Goal: Information Seeking & Learning: Check status

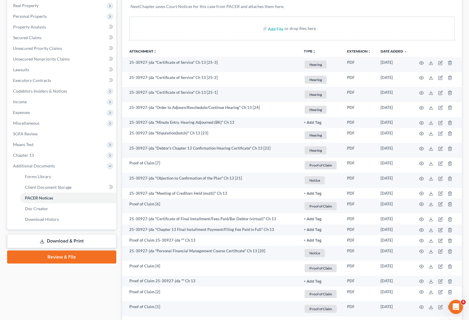
scroll to position [3, 0]
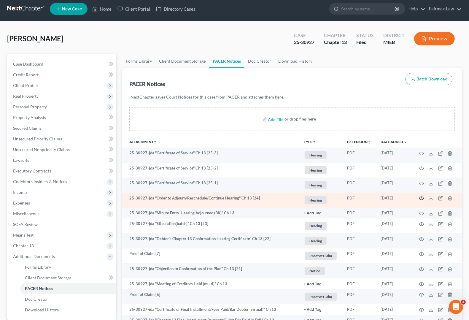
click at [421, 198] on icon "button" at bounding box center [421, 198] width 5 height 5
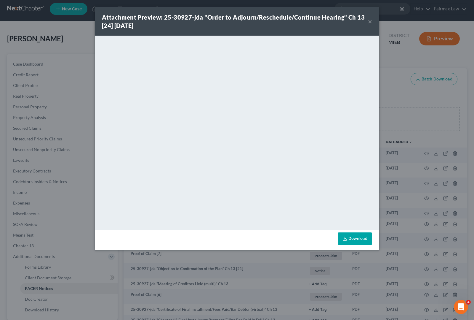
click at [368, 21] on button "×" at bounding box center [370, 21] width 4 height 7
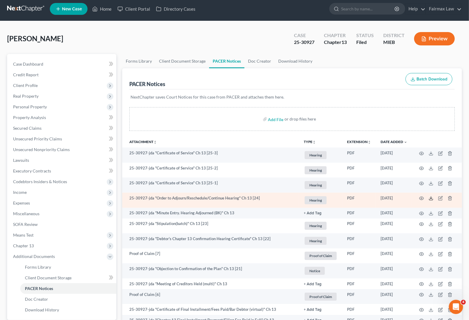
click at [431, 199] on icon at bounding box center [430, 198] width 5 height 5
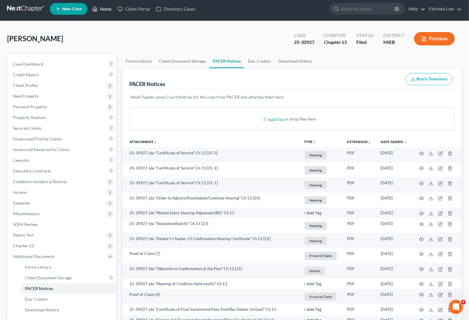
click at [105, 11] on link "Home" at bounding box center [101, 9] width 25 height 11
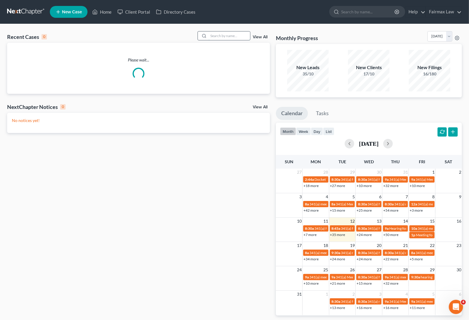
click at [213, 38] on input "search" at bounding box center [229, 35] width 42 height 9
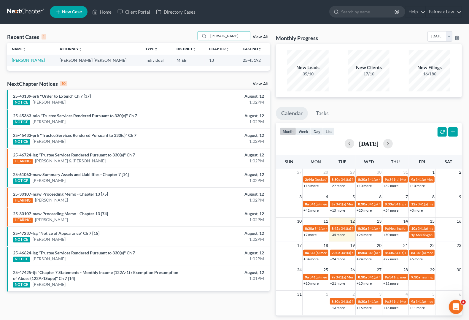
type input "[PERSON_NAME]"
click at [38, 60] on link "[PERSON_NAME]" at bounding box center [28, 60] width 33 height 5
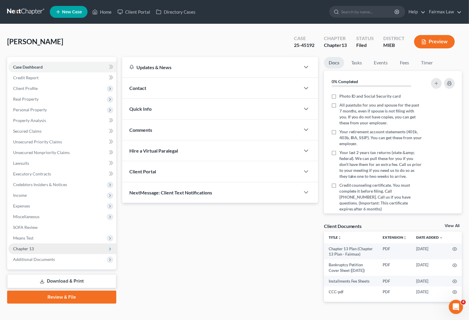
click at [21, 248] on span "Chapter 13" at bounding box center [23, 248] width 21 height 5
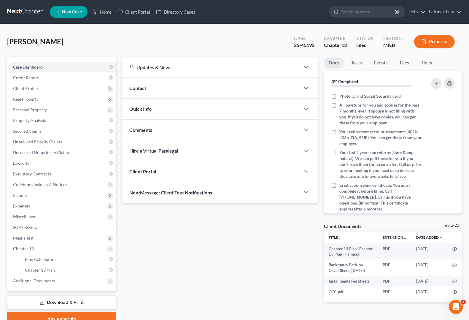
scroll to position [27, 0]
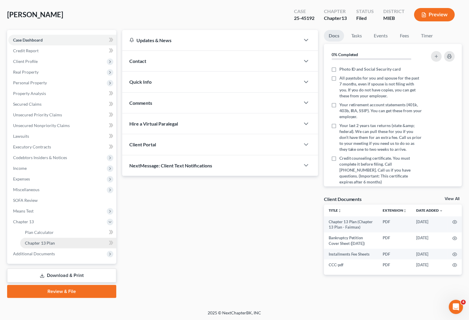
click at [42, 245] on link "Chapter 13 Plan" at bounding box center [68, 243] width 96 height 11
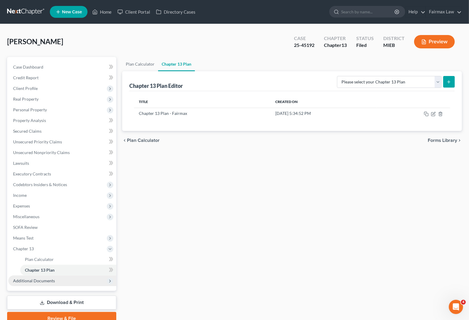
click at [42, 278] on span "Additional Documents" at bounding box center [34, 280] width 42 height 5
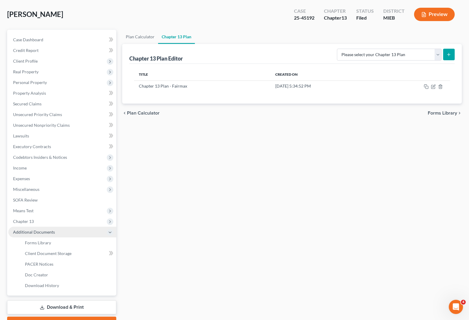
scroll to position [59, 0]
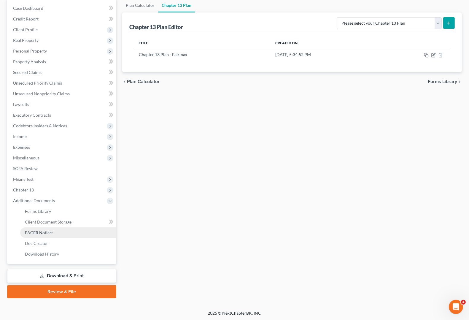
click at [33, 234] on span "PACER Notices" at bounding box center [39, 232] width 28 height 5
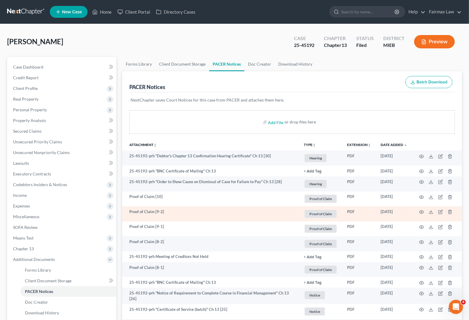
scroll to position [37, 0]
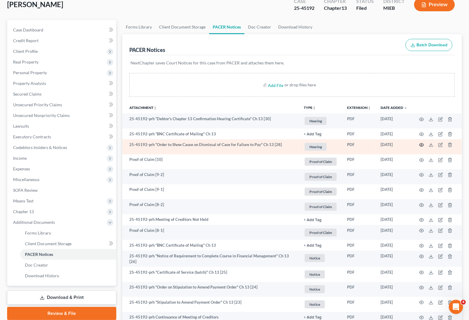
click at [420, 146] on icon "button" at bounding box center [421, 144] width 4 height 3
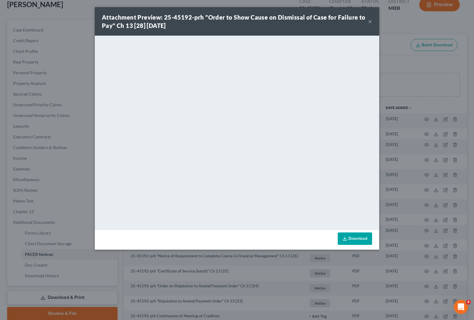
click at [371, 22] on button "×" at bounding box center [370, 21] width 4 height 7
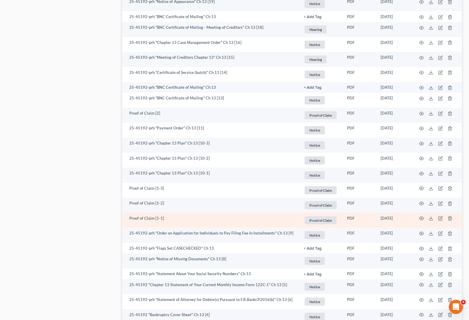
scroll to position [519, 0]
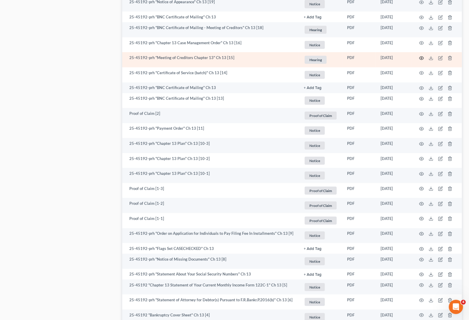
click at [423, 57] on icon "button" at bounding box center [421, 58] width 4 height 3
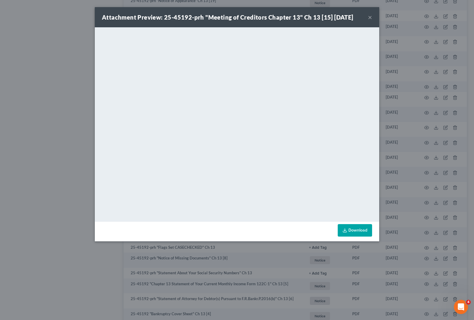
click at [371, 18] on button "×" at bounding box center [370, 17] width 4 height 7
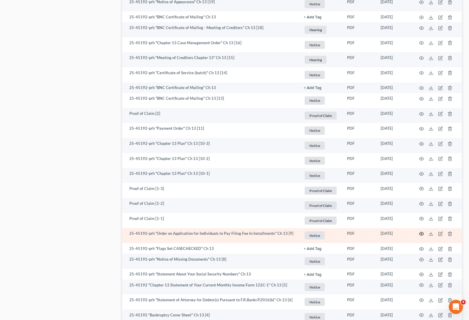
click at [422, 234] on icon "button" at bounding box center [421, 233] width 5 height 5
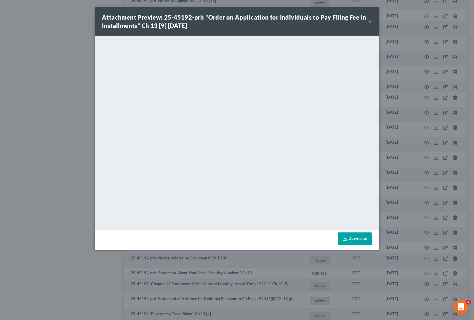
click at [370, 22] on button "×" at bounding box center [370, 21] width 4 height 7
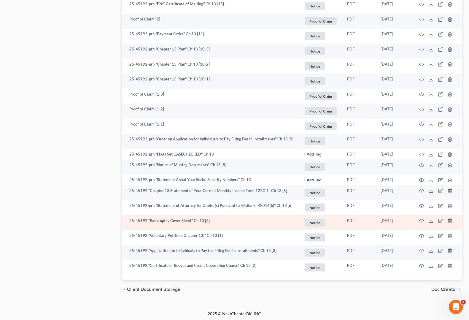
scroll to position [614, 0]
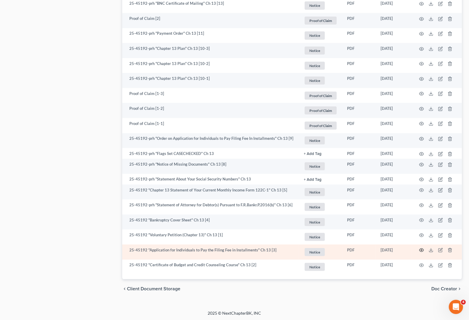
click at [421, 249] on circle "button" at bounding box center [421, 249] width 1 height 1
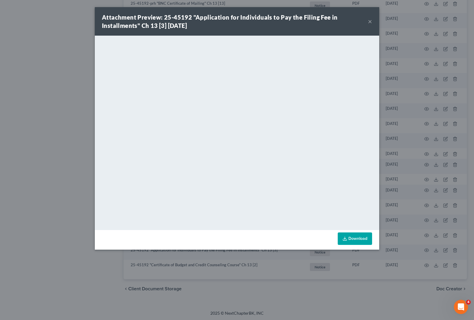
click at [370, 23] on button "×" at bounding box center [370, 21] width 4 height 7
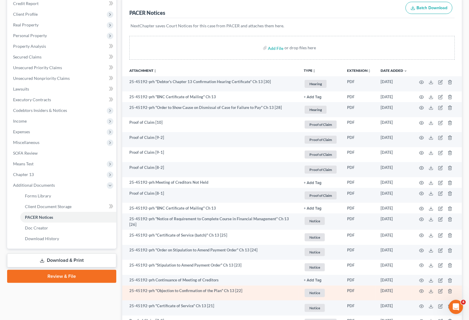
scroll to position [111, 0]
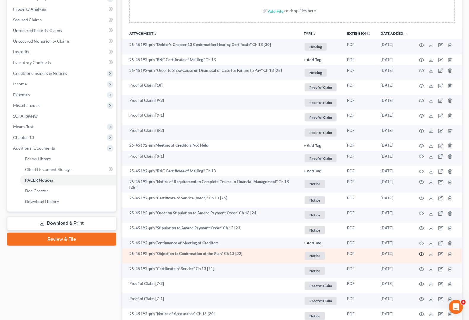
click at [422, 254] on icon "button" at bounding box center [421, 253] width 5 height 5
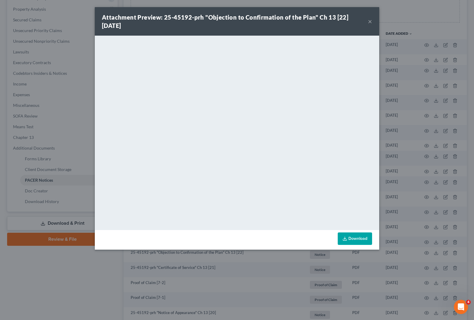
click at [372, 21] on button "×" at bounding box center [370, 21] width 4 height 7
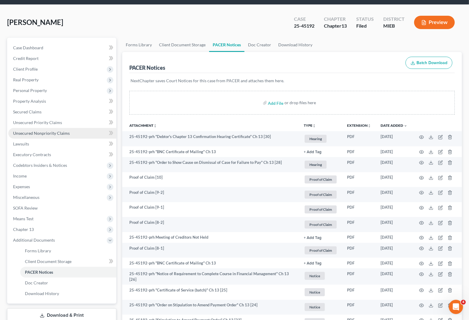
scroll to position [0, 0]
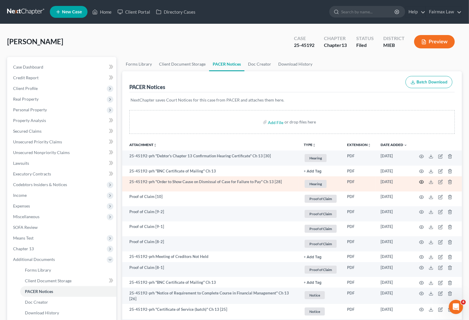
click at [423, 182] on icon "button" at bounding box center [421, 181] width 5 height 5
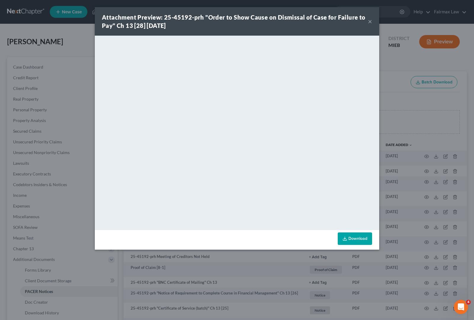
click at [371, 22] on button "×" at bounding box center [370, 21] width 4 height 7
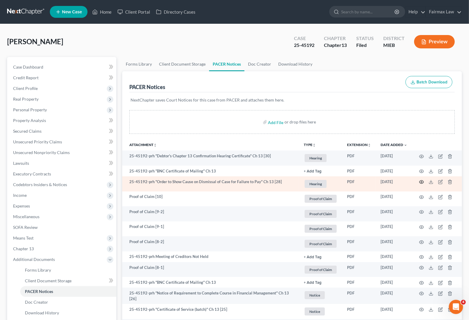
click at [420, 182] on icon "button" at bounding box center [421, 181] width 5 height 5
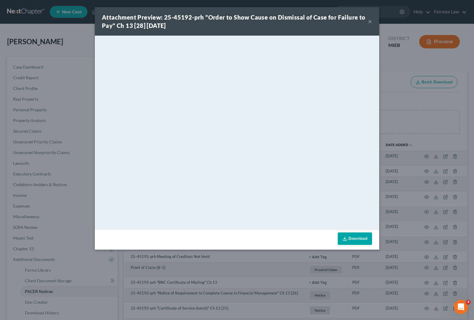
click at [372, 21] on button "×" at bounding box center [370, 21] width 4 height 7
